Goal: Use online tool/utility: Utilize a website feature to perform a specific function

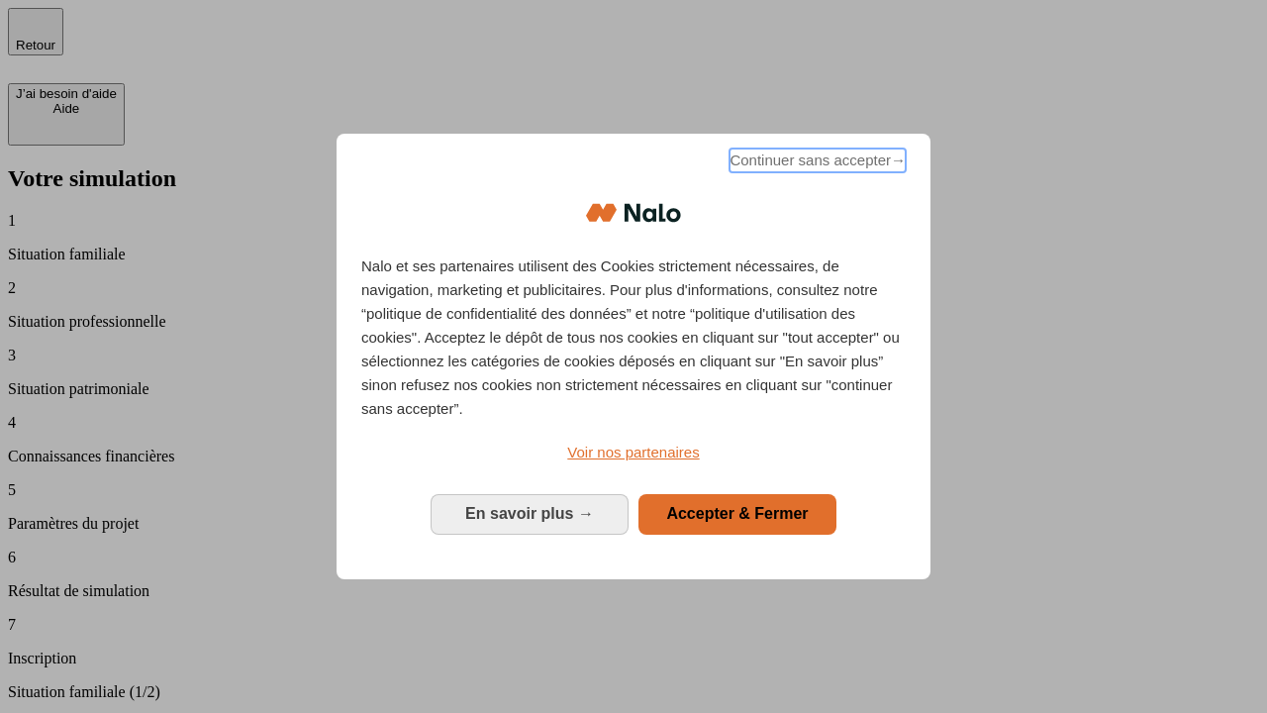
click at [816, 163] on span "Continuer sans accepter →" at bounding box center [818, 160] width 176 height 24
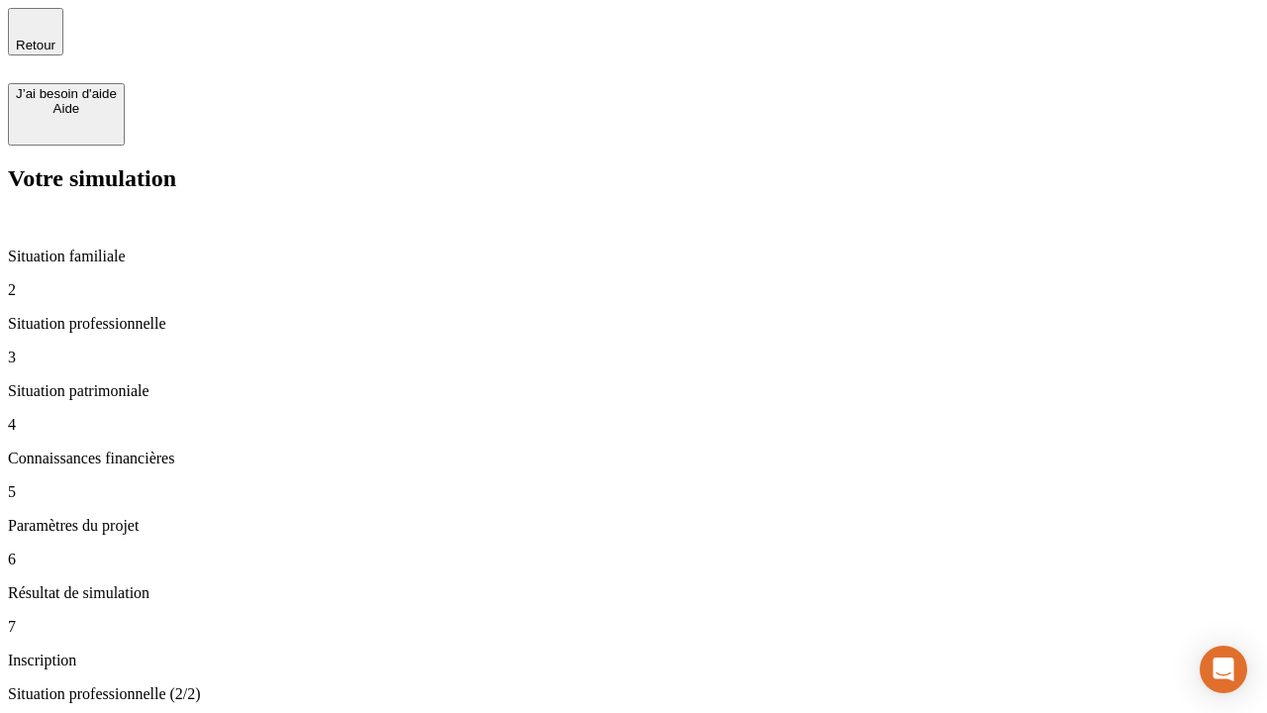
type input "30 000"
type input "0"
type input "1 000"
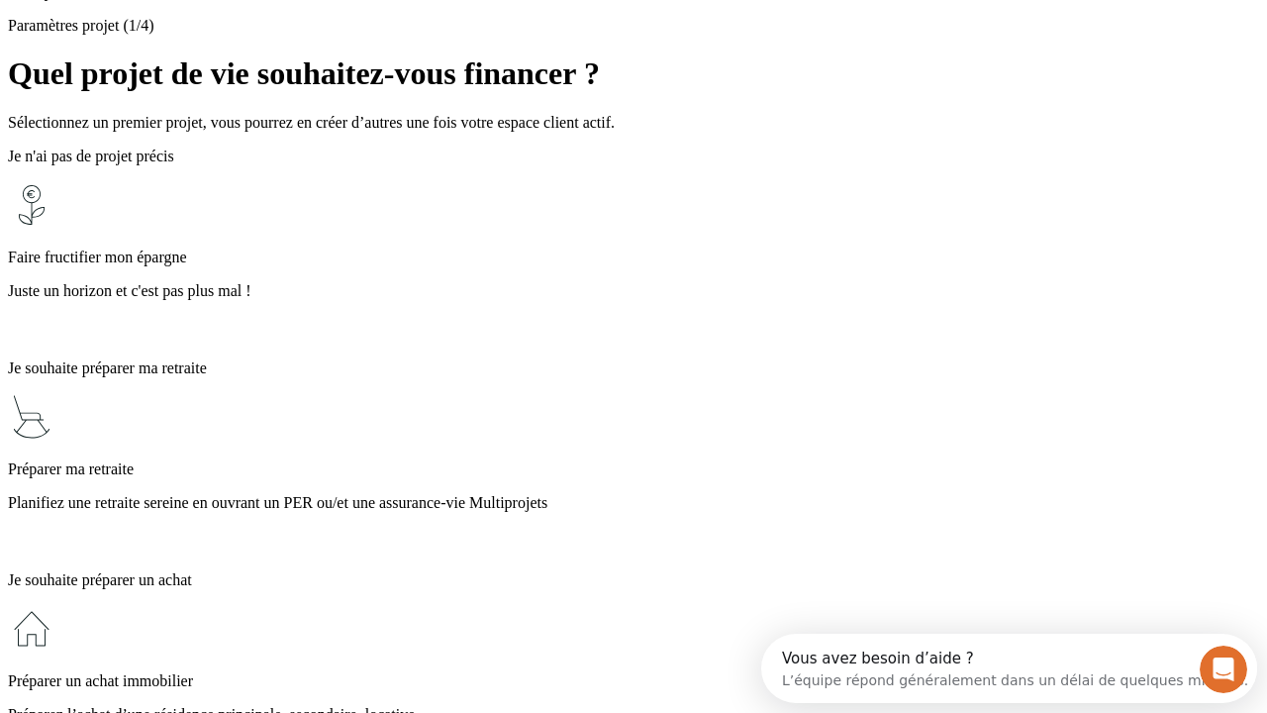
scroll to position [38, 0]
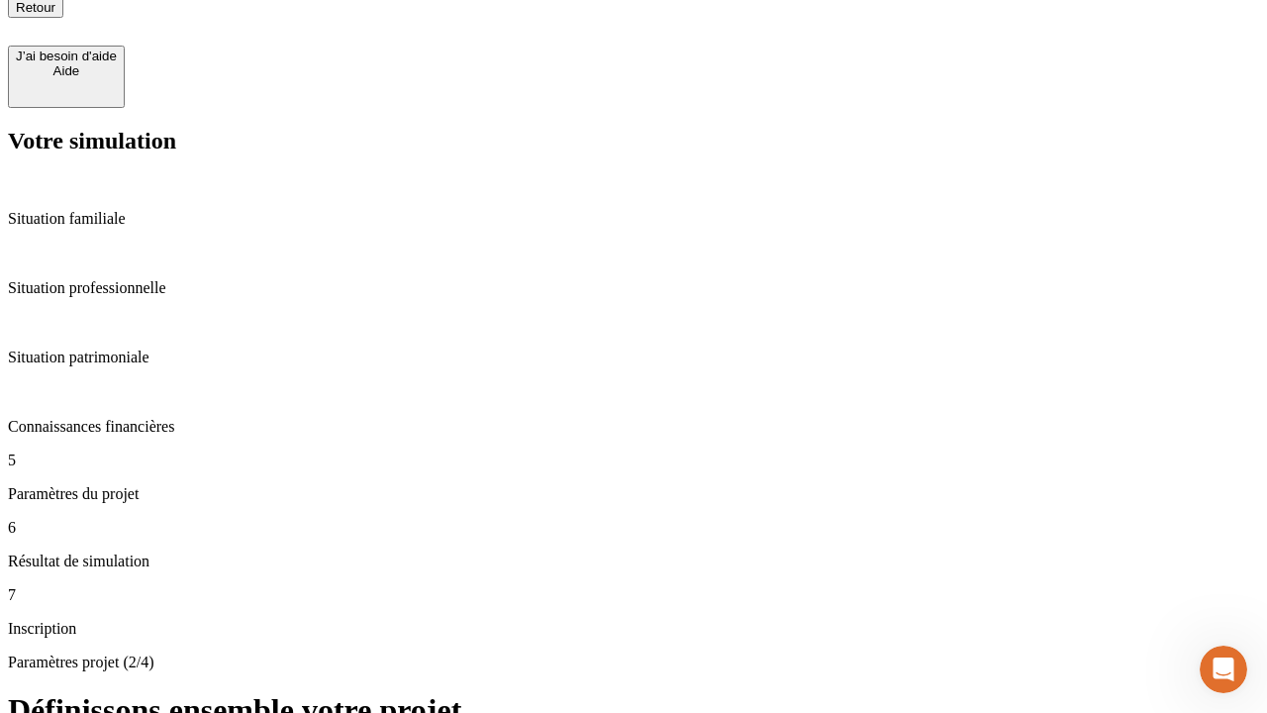
type input "40"
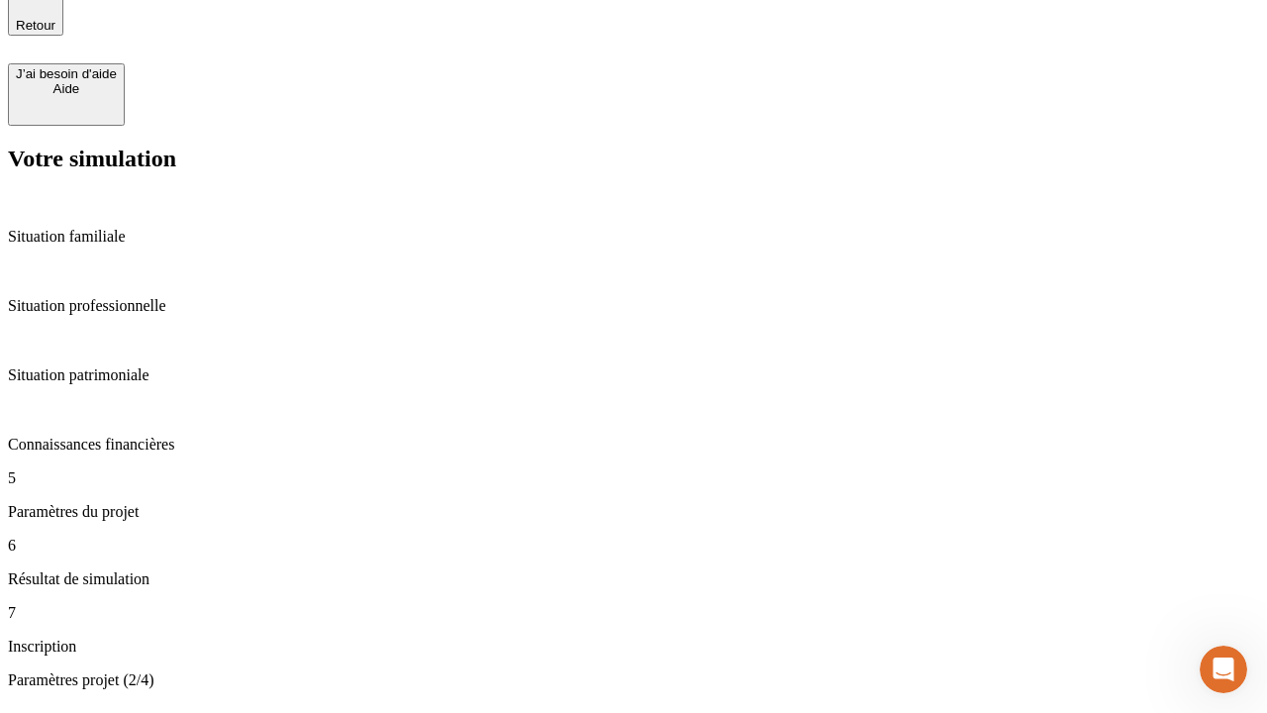
type input "200 000"
type input "640"
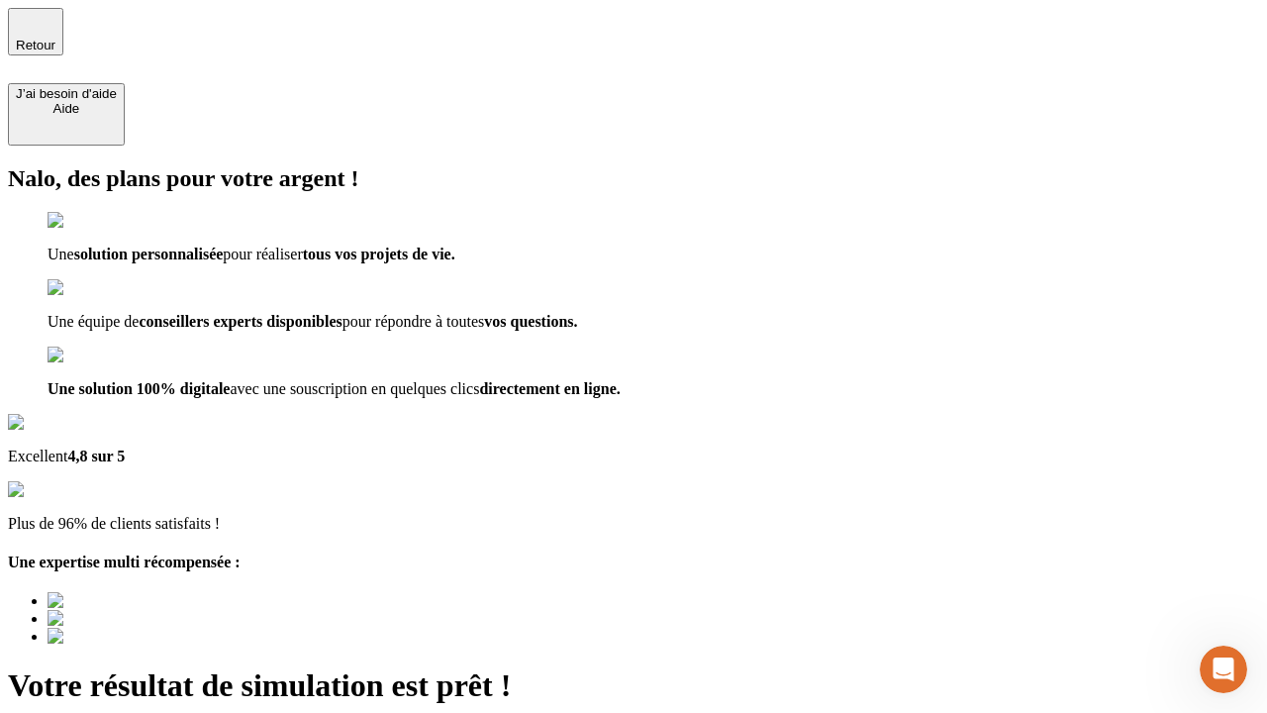
type input "[EMAIL_ADDRESS][DOMAIN_NAME]"
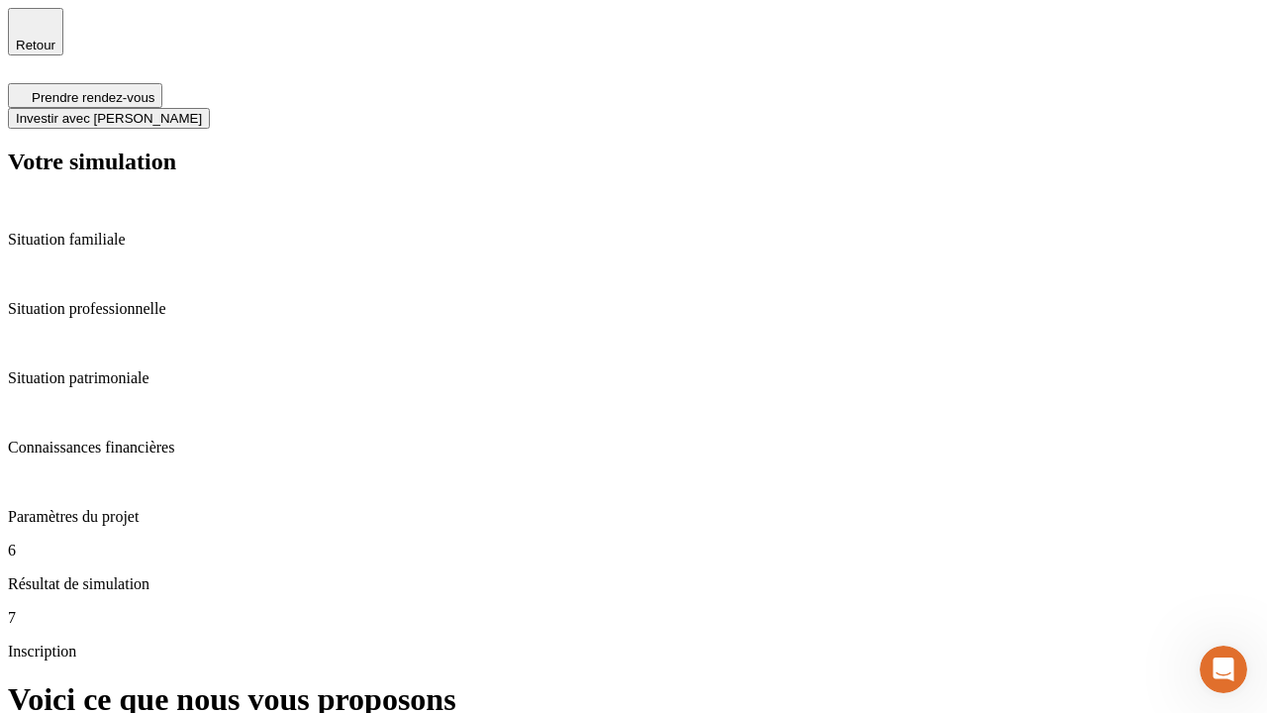
click at [202, 111] on span "Investir avec [PERSON_NAME]" at bounding box center [109, 118] width 186 height 15
